Goal: Task Accomplishment & Management: Use online tool/utility

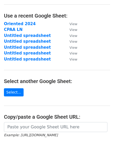
scroll to position [52, 0]
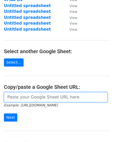
click at [35, 98] on input "url" at bounding box center [55, 97] width 103 height 10
paste input "[URL][DOMAIN_NAME]"
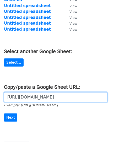
scroll to position [0, 161]
type input "[URL][DOMAIN_NAME]"
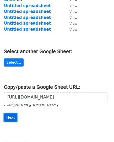
click at [14, 117] on input "Next" at bounding box center [10, 117] width 13 height 8
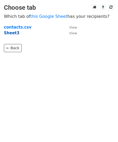
click at [12, 34] on strong "Sheet3" at bounding box center [11, 33] width 15 height 5
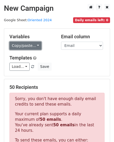
click at [29, 47] on link "Copy/paste..." at bounding box center [25, 46] width 32 height 8
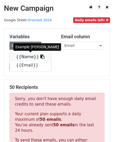
click at [28, 56] on link "{{Name}}" at bounding box center [30, 57] width 41 height 8
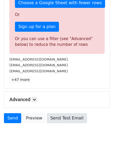
scroll to position [175, 0]
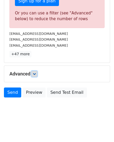
click at [34, 74] on icon at bounding box center [34, 73] width 3 height 3
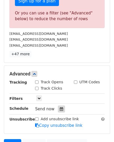
click at [60, 110] on icon at bounding box center [61, 109] width 3 height 4
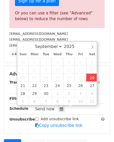
type input "2025-09-20 13:20"
type input "01"
type input "20"
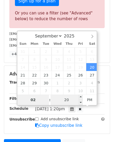
type input "02"
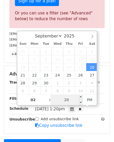
type input "2025-09-20 14:20"
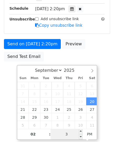
type input "30"
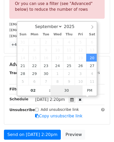
scroll to position [201, 0]
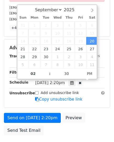
type input "2025-09-20 14:30"
click at [88, 116] on div "Send on Sep 20 at 2:20pm Preview Send Test Email" at bounding box center [57, 125] width 114 height 25
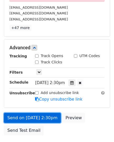
click at [37, 119] on link "Send on Sep 20 at 2:30pm" at bounding box center [32, 118] width 57 height 10
